Goal: Find specific page/section: Find specific page/section

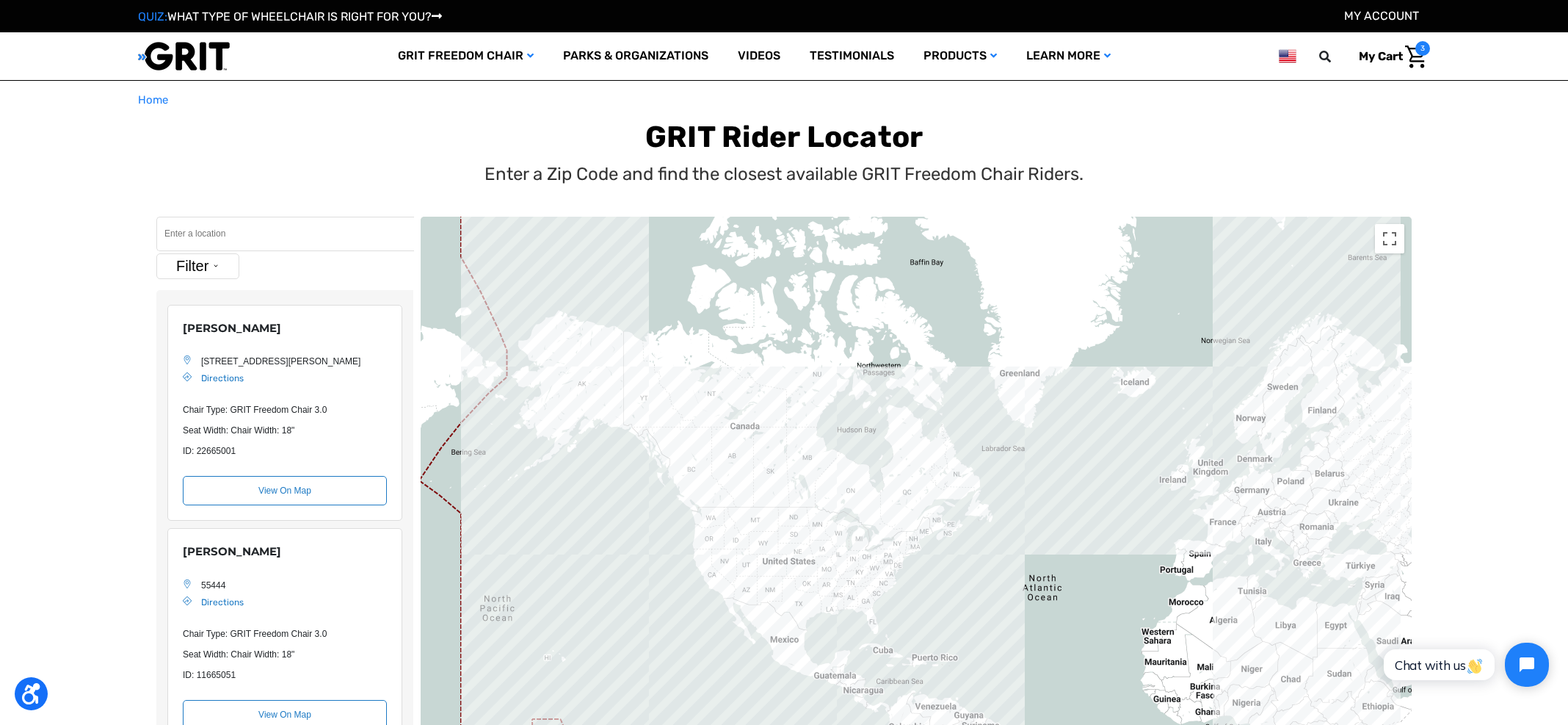
click at [261, 232] on input "Search" at bounding box center [285, 234] width 258 height 34
paste input "[GEOGRAPHIC_DATA]"
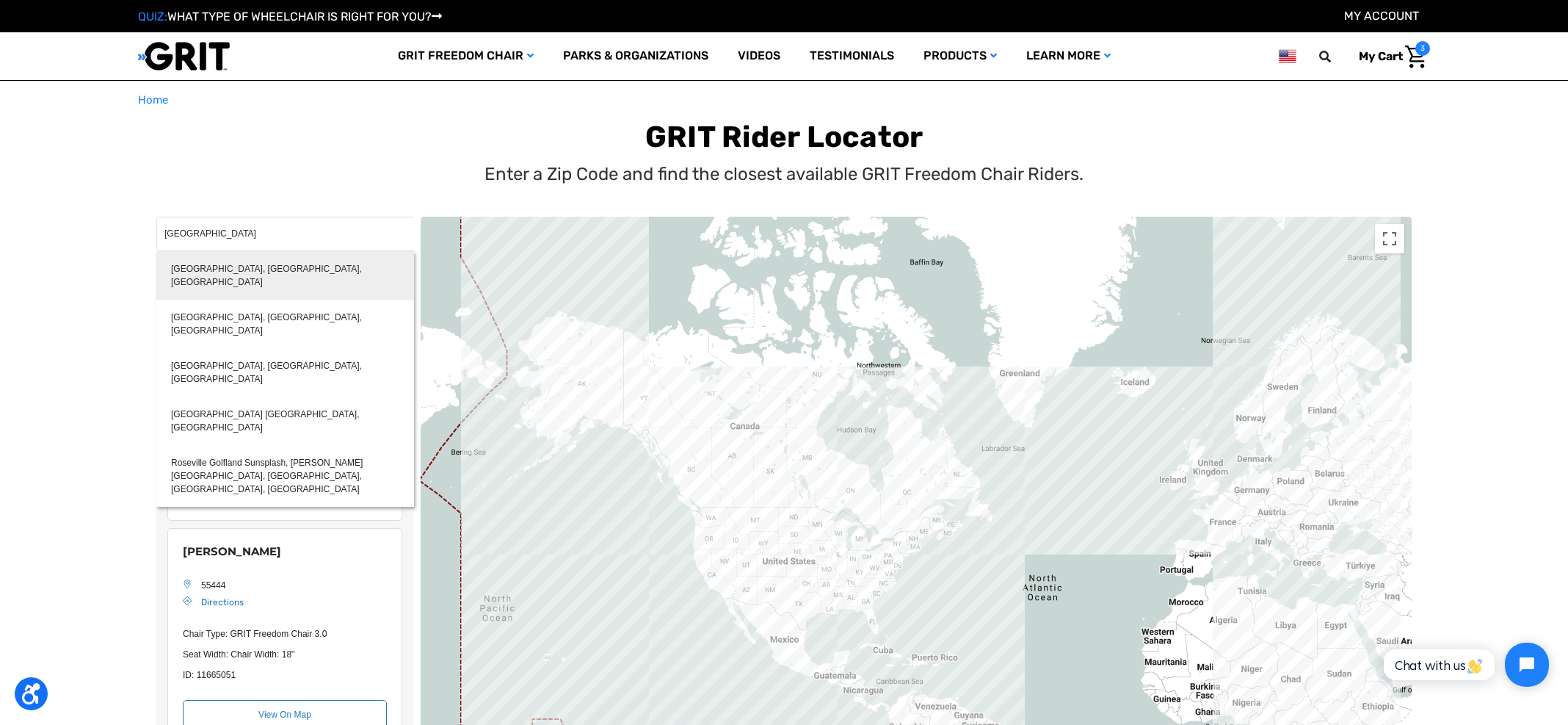
type input "[GEOGRAPHIC_DATA], [GEOGRAPHIC_DATA], [GEOGRAPHIC_DATA]"
click at [248, 269] on div "[GEOGRAPHIC_DATA], [GEOGRAPHIC_DATA], [GEOGRAPHIC_DATA]" at bounding box center [285, 275] width 258 height 49
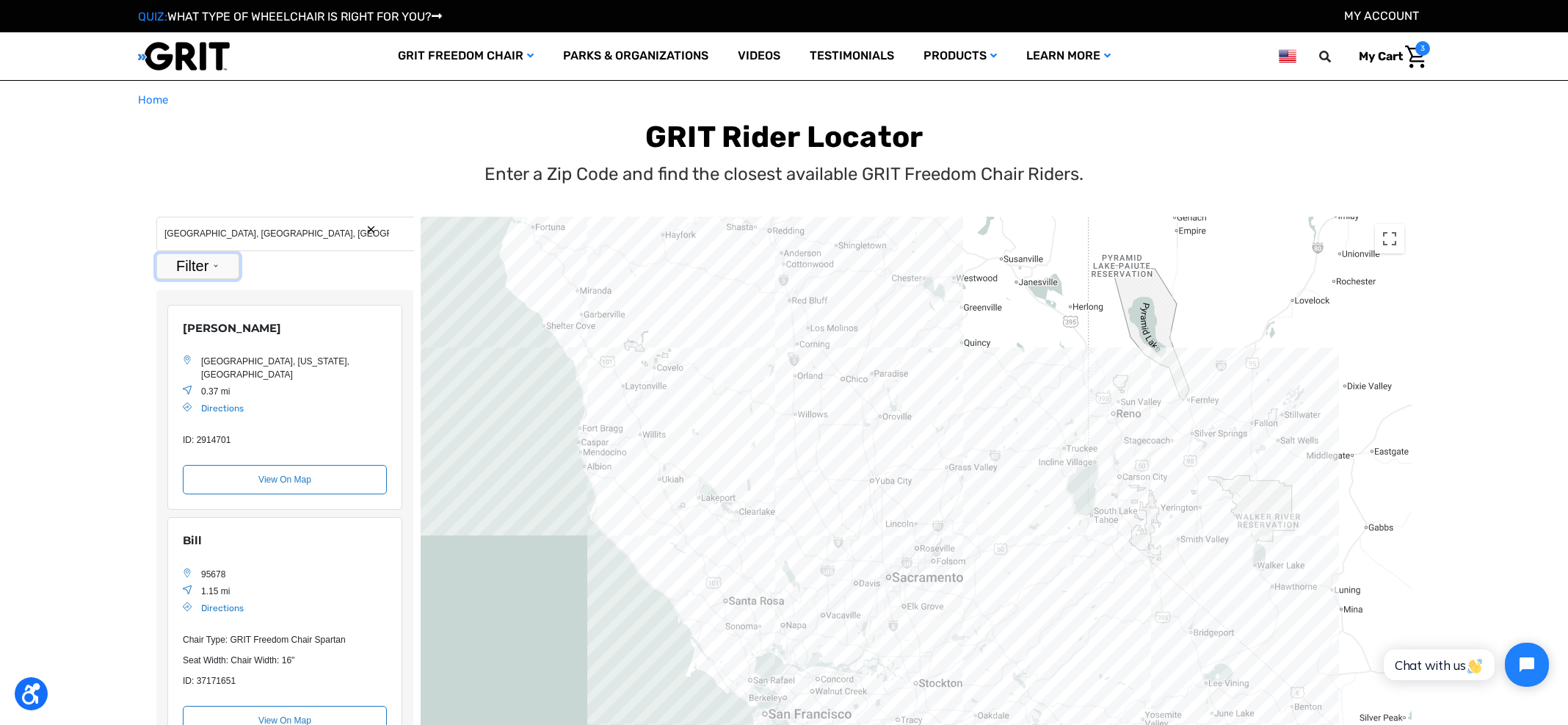
click at [202, 271] on button "Filter" at bounding box center [198, 267] width 83 height 26
click at [194, 377] on label "Park With Chair" at bounding box center [202, 383] width 57 height 27
click at [174, 377] on input "Park With Chair" at bounding box center [169, 383] width 9 height 27
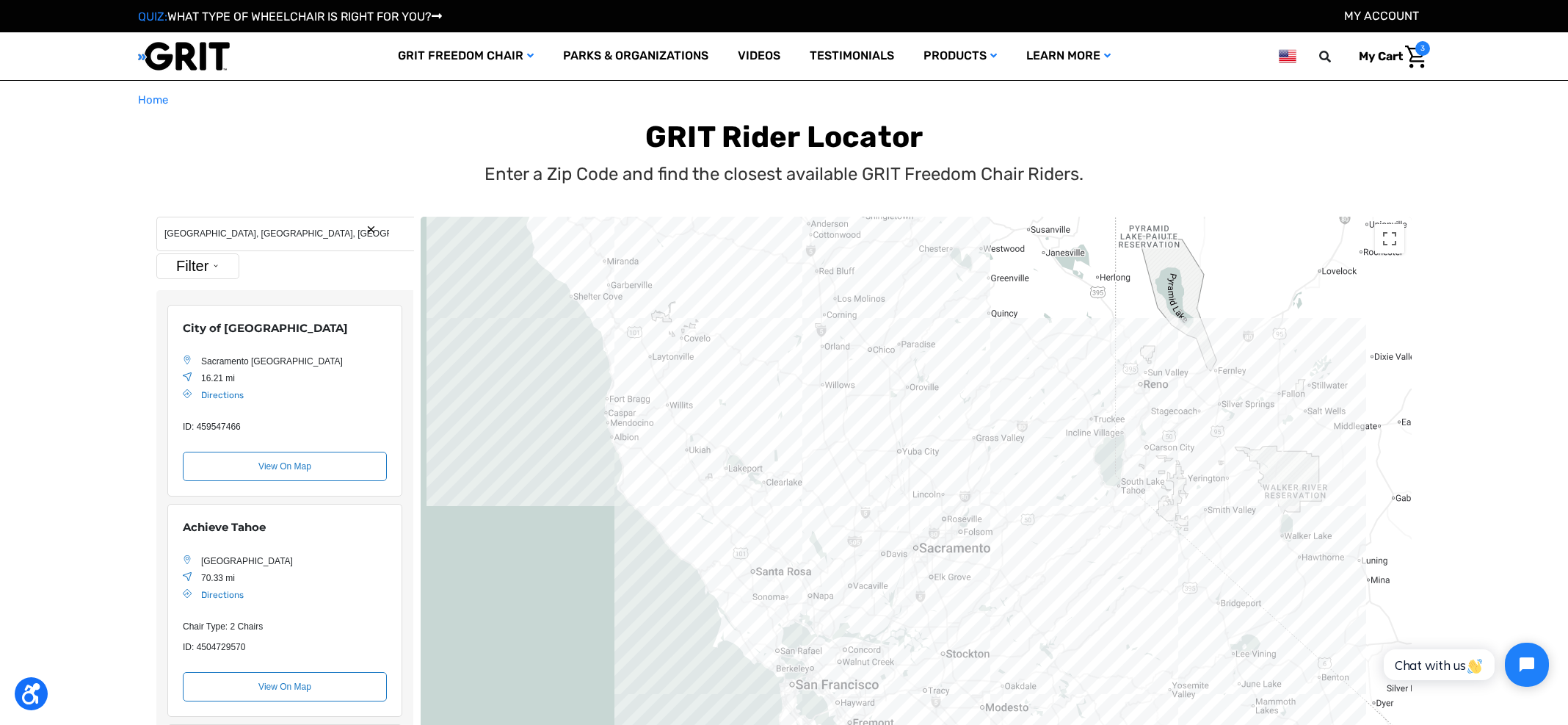
click at [63, 371] on main "Home GRIT Rider Locator Enter a Zip Code and find the closest available GRIT Fr…" at bounding box center [784, 499] width 1568 height 815
drag, startPoint x: 314, startPoint y: 325, endPoint x: 177, endPoint y: 327, distance: 137.0
click at [177, 327] on div "City of [GEOGRAPHIC_DATA] [GEOGRAPHIC_DATA] CA 16.21 mi Directions Chair Type: …" at bounding box center [284, 401] width 235 height 192
copy div "City of [GEOGRAPHIC_DATA]"
